Goal: Information Seeking & Learning: Learn about a topic

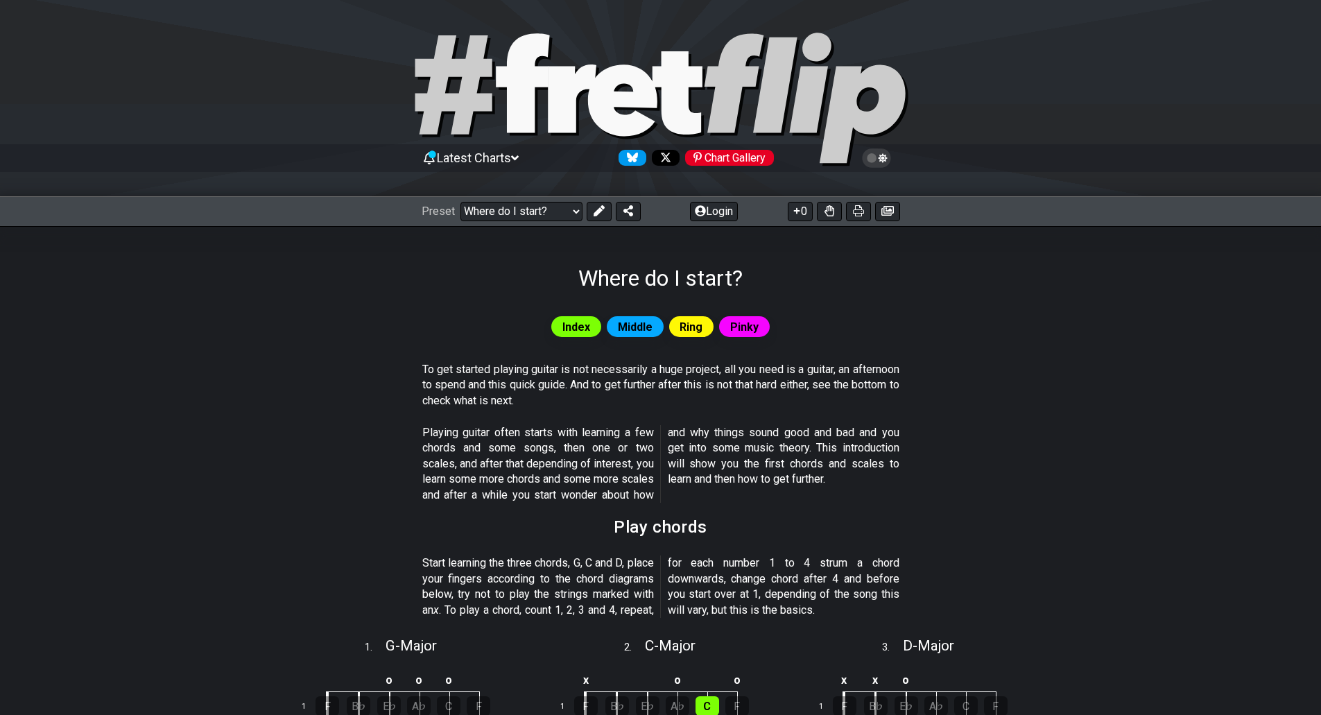
select select "/beginner-guitar"
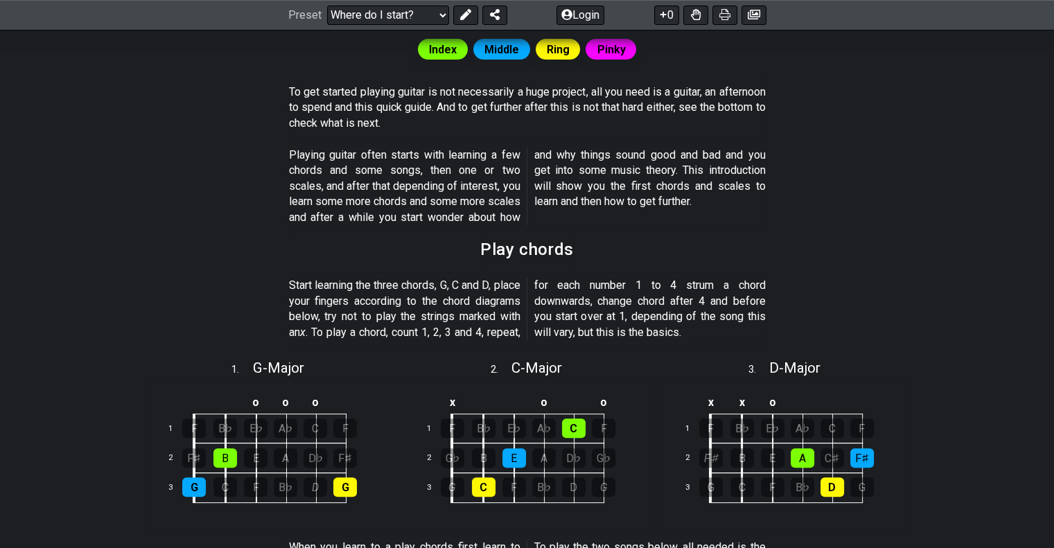
scroll to position [277, 0]
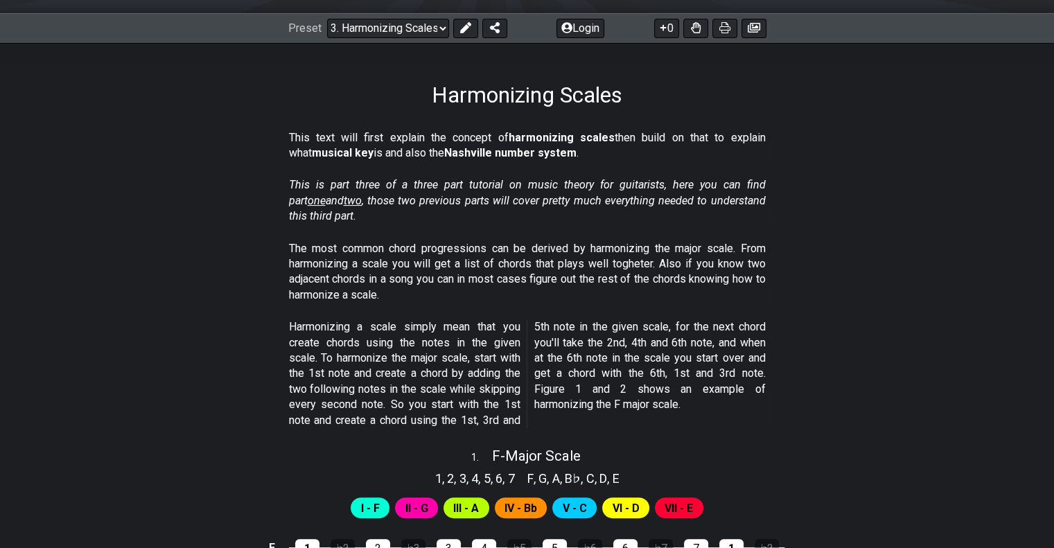
scroll to position [208, 0]
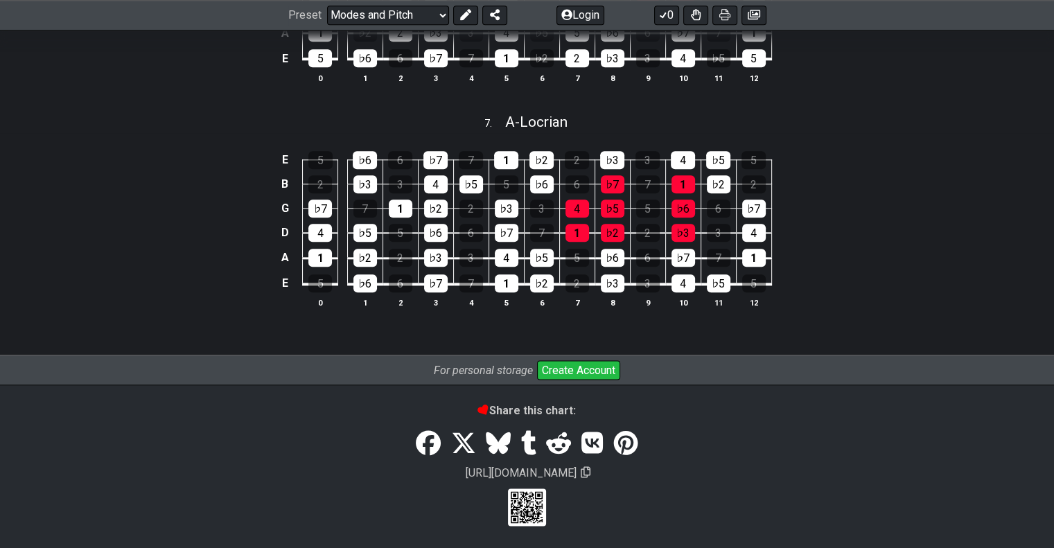
scroll to position [1668, 0]
